Goal: Information Seeking & Learning: Learn about a topic

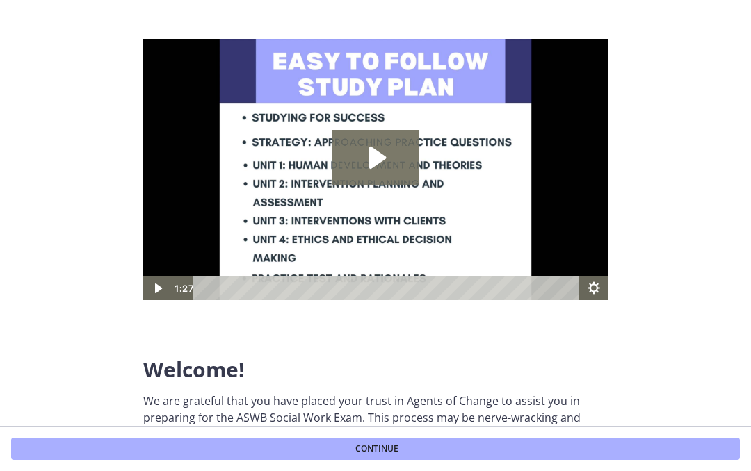
click at [377, 168] on icon "Play Video: c1o6hcmjueu5qasqsu00.mp4" at bounding box center [375, 158] width 87 height 56
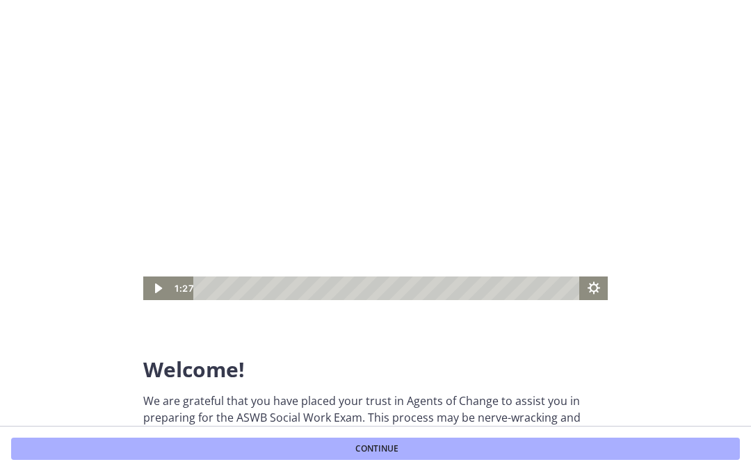
click at [306, 444] on button "Continue" at bounding box center [375, 449] width 729 height 22
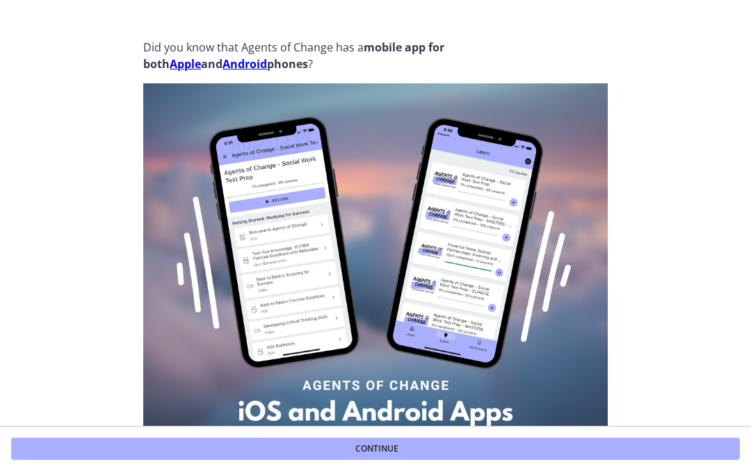
click at [334, 439] on button "Continue" at bounding box center [375, 449] width 729 height 22
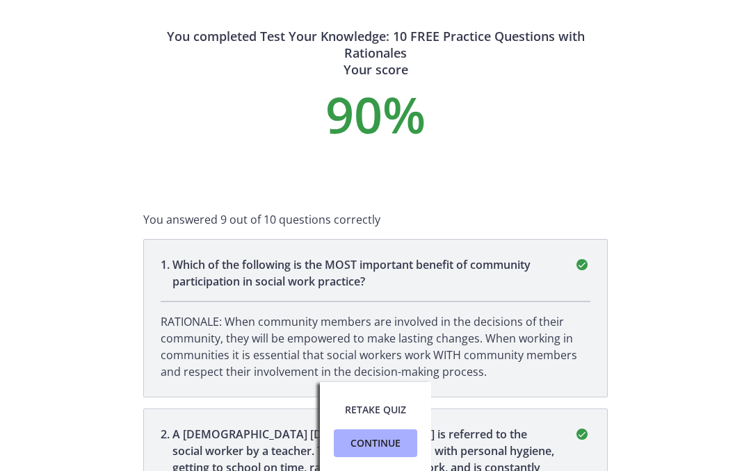
click at [390, 441] on span "Continue" at bounding box center [375, 443] width 50 height 17
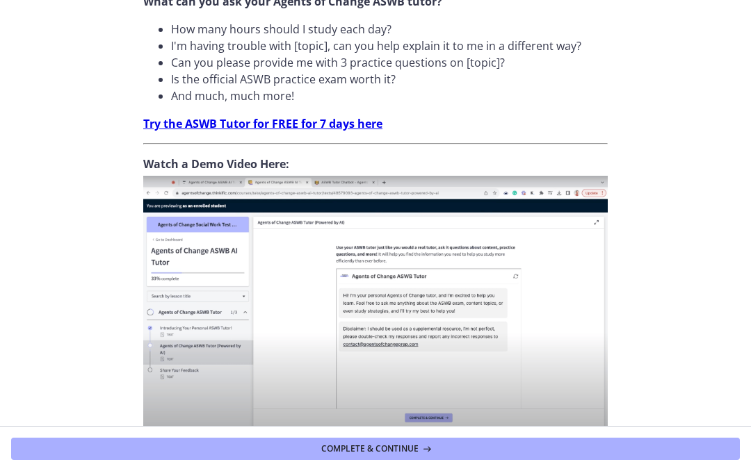
scroll to position [469, 0]
